Goal: Information Seeking & Learning: Understand process/instructions

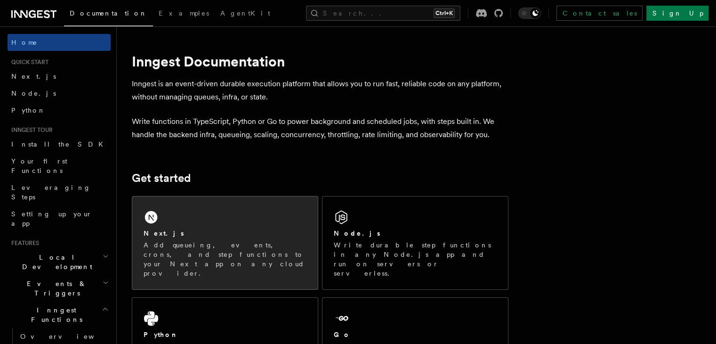
click at [207, 245] on p "Add queueing, events, crons, and step functions to your Next app on any cloud p…" at bounding box center [225, 259] width 163 height 38
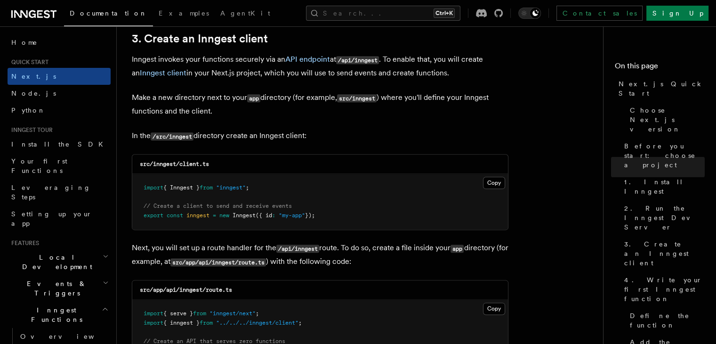
scroll to position [1119, 0]
click at [491, 183] on button "Copy Copied" at bounding box center [494, 182] width 22 height 12
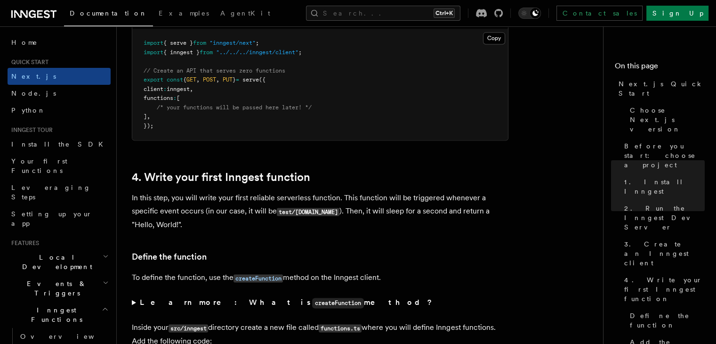
scroll to position [1377, 0]
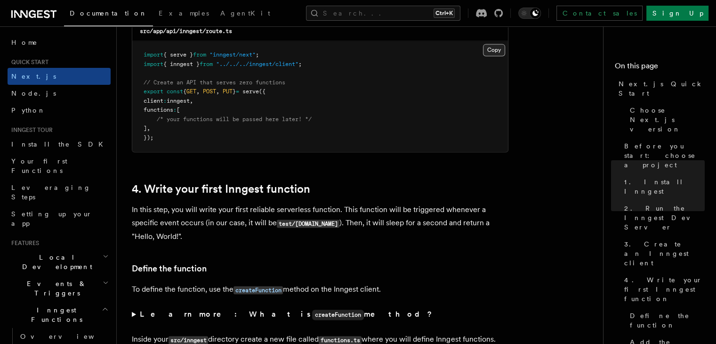
drag, startPoint x: 304, startPoint y: 51, endPoint x: 493, endPoint y: 52, distance: 189.4
click at [493, 52] on button "Copy Copied" at bounding box center [494, 50] width 22 height 12
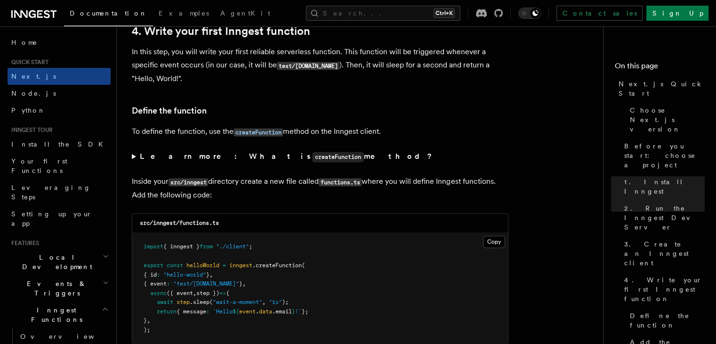
scroll to position [1670, 0]
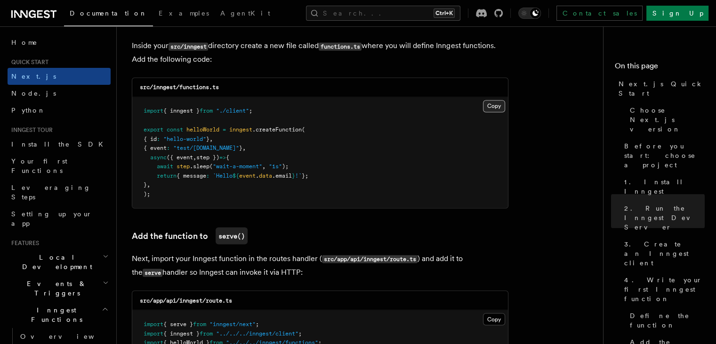
click at [497, 108] on button "Copy Copied" at bounding box center [494, 106] width 22 height 12
